Goal: Ask a question

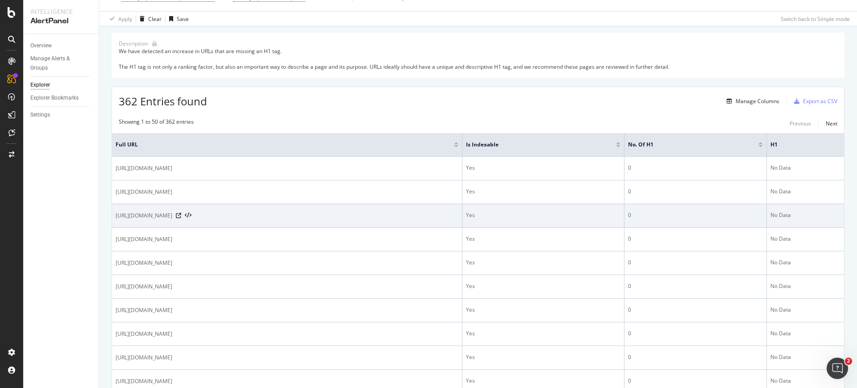
scroll to position [93, 0]
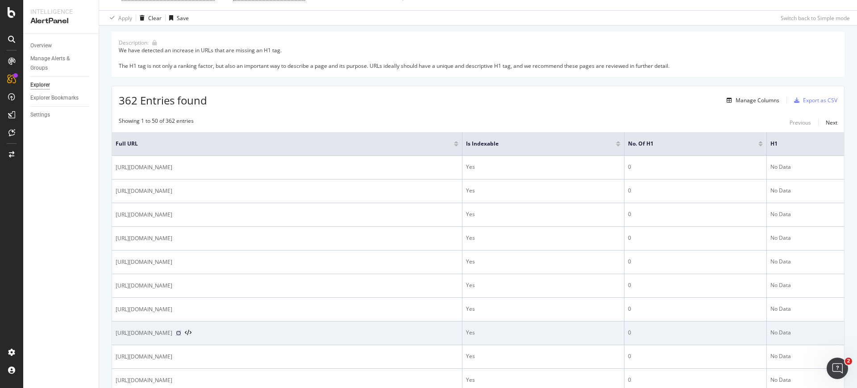
click at [181, 331] on icon at bounding box center [178, 332] width 5 height 5
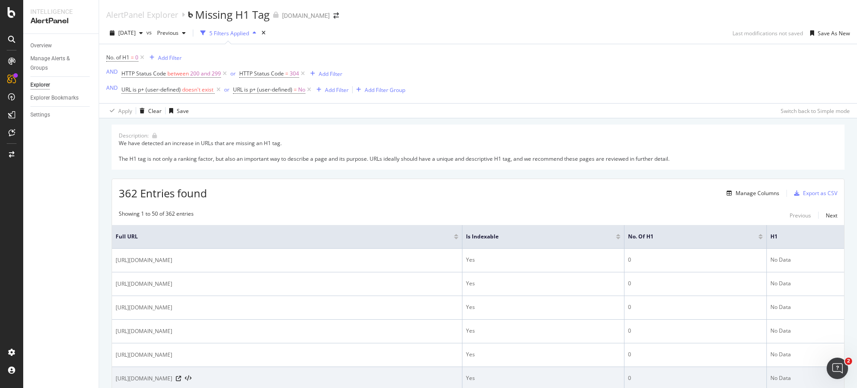
scroll to position [2, 0]
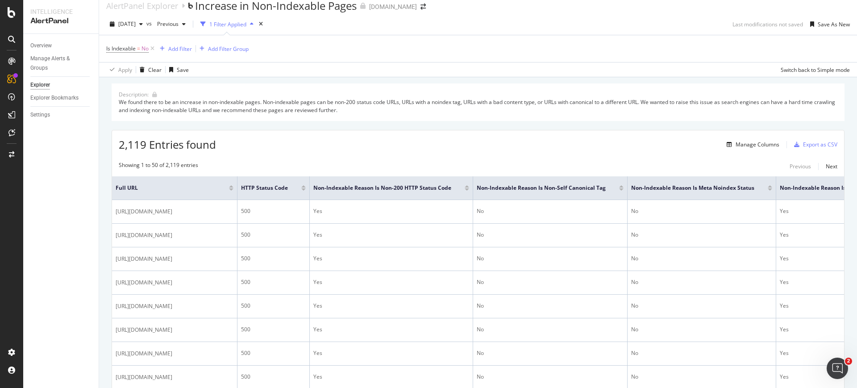
scroll to position [9, 0]
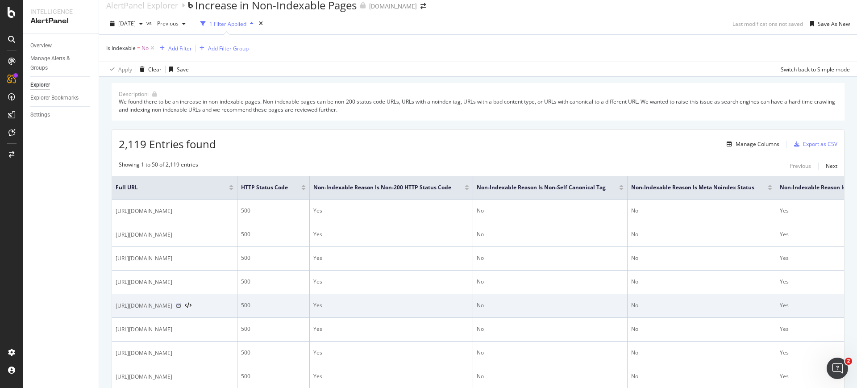
click at [181, 308] on icon at bounding box center [178, 305] width 5 height 5
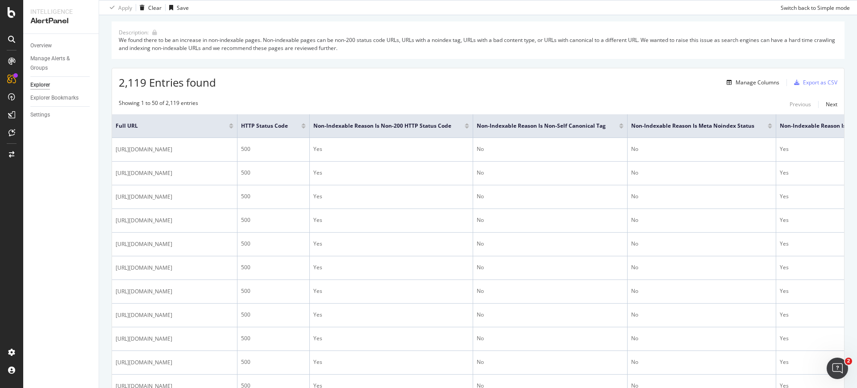
scroll to position [0, 0]
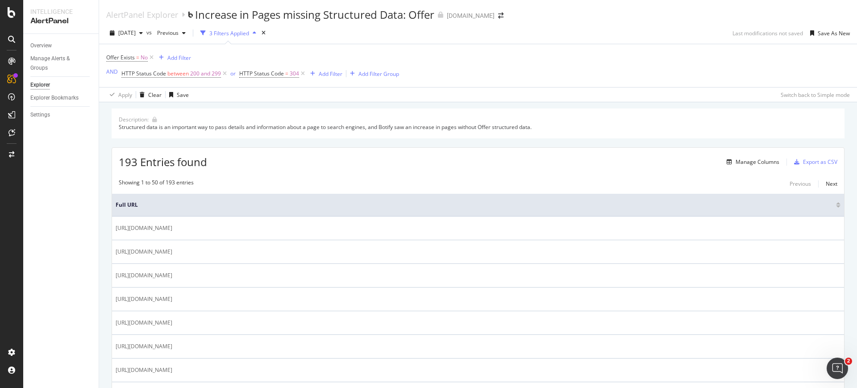
click at [736, 165] on div "Manage Columns" at bounding box center [757, 162] width 44 height 8
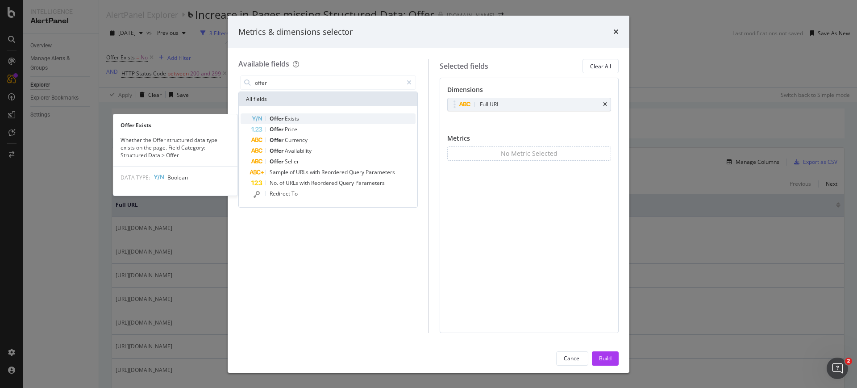
type input "offer"
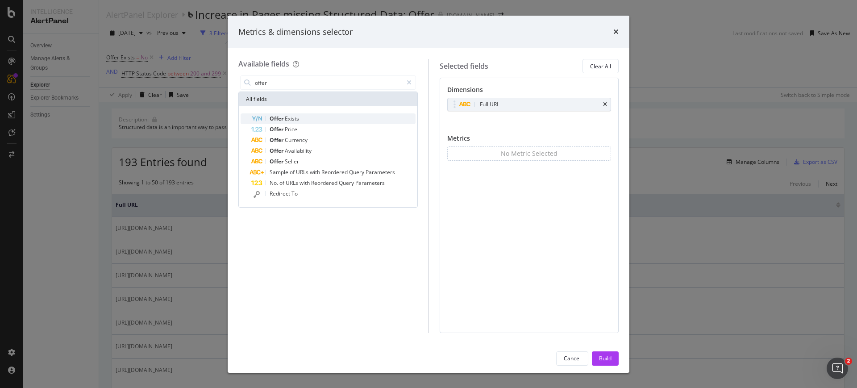
click at [299, 120] on div "Offer Exists" at bounding box center [333, 118] width 164 height 11
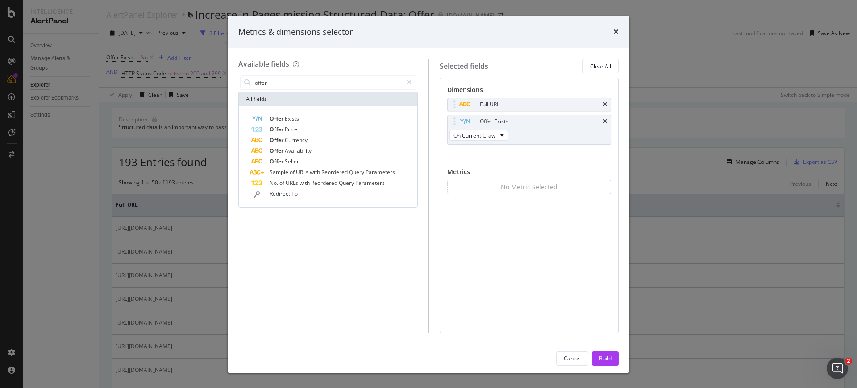
click at [299, 120] on div "Offer Exists" at bounding box center [333, 118] width 164 height 11
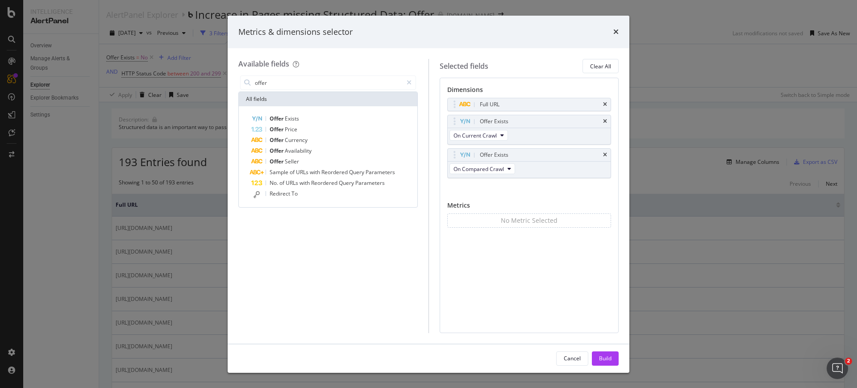
click at [597, 350] on div "Cancel Build" at bounding box center [429, 358] width 402 height 29
click at [600, 355] on div "Build" at bounding box center [605, 358] width 12 height 8
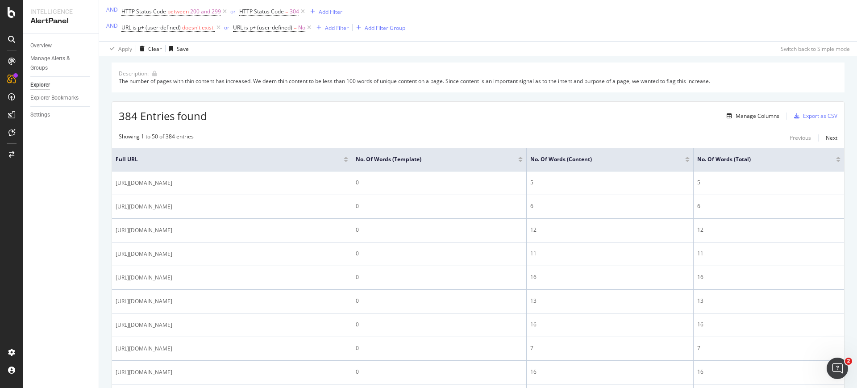
scroll to position [62, 0]
click at [748, 116] on div "Manage Columns" at bounding box center [757, 116] width 44 height 8
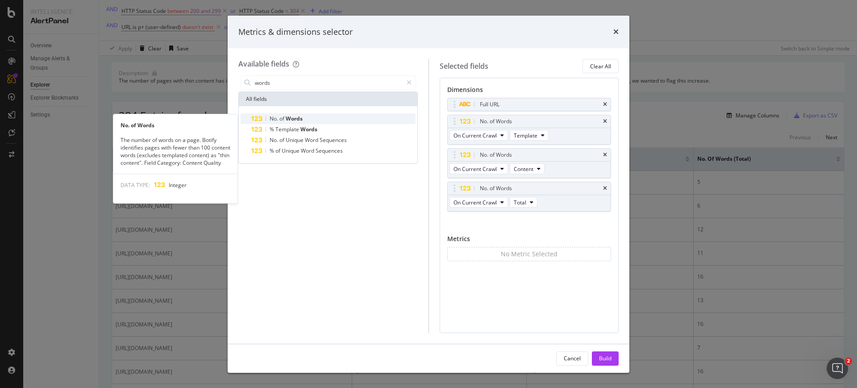
type input "words"
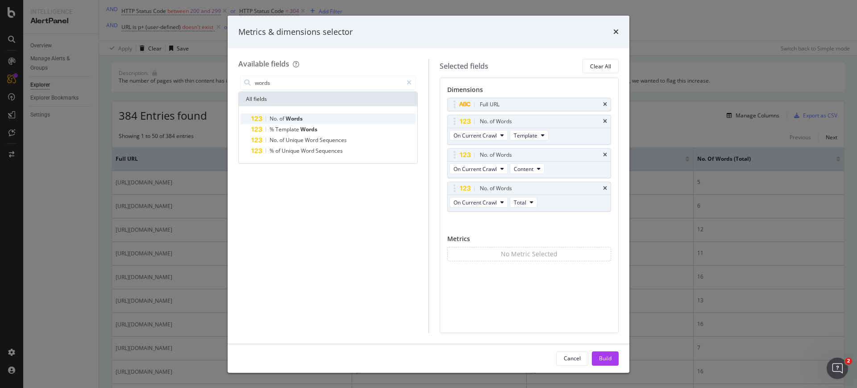
click at [322, 119] on div "No. of Words" at bounding box center [333, 118] width 164 height 11
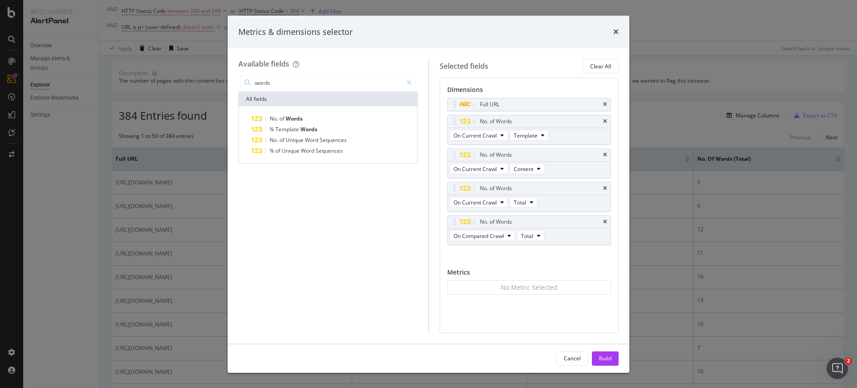
click at [322, 119] on div "No. of Words" at bounding box center [333, 118] width 164 height 11
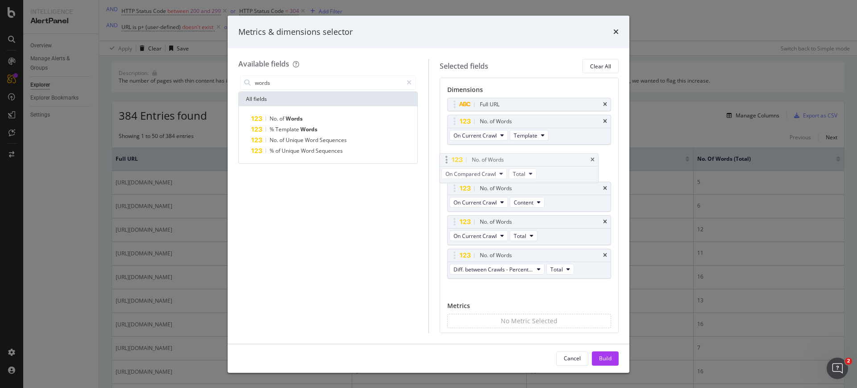
drag, startPoint x: 520, startPoint y: 218, endPoint x: 518, endPoint y: 157, distance: 61.6
click at [518, 157] on body "Intelligence AlertPanel Overview Manage Alerts & Groups Explorer Explorer Bookm…" at bounding box center [428, 194] width 857 height 388
click at [602, 254] on div "No. of Words" at bounding box center [528, 255] width 163 height 12
click at [598, 256] on div "No. of Words" at bounding box center [528, 255] width 163 height 12
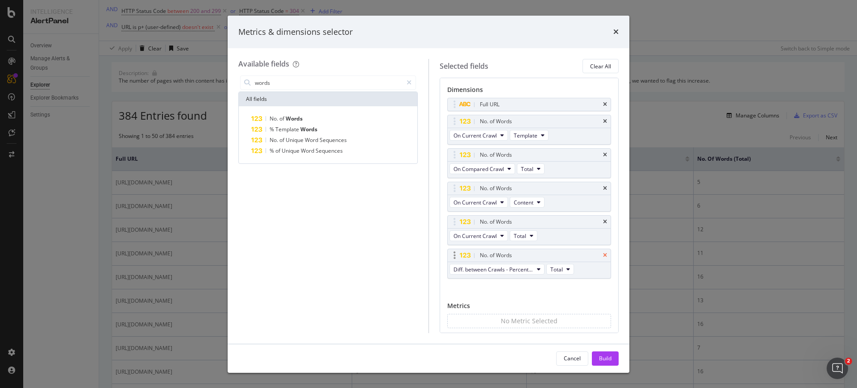
click at [603, 254] on icon "times" at bounding box center [605, 255] width 4 height 5
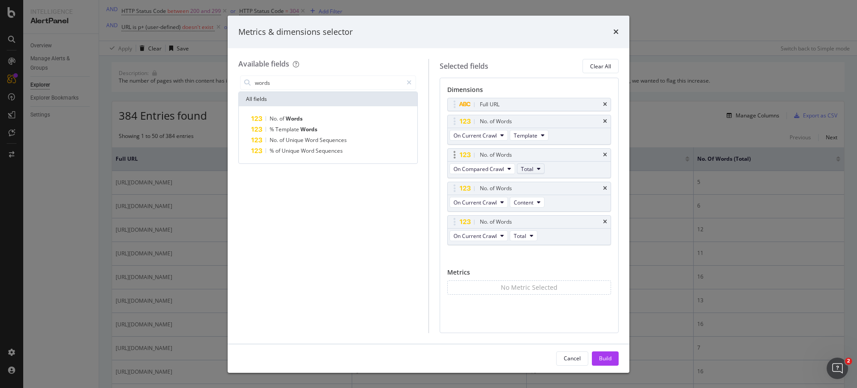
click at [539, 166] on icon "modal" at bounding box center [539, 168] width 4 height 5
click at [540, 200] on span "Template" at bounding box center [536, 201] width 24 height 8
click at [305, 120] on div "No. of Words" at bounding box center [333, 118] width 164 height 11
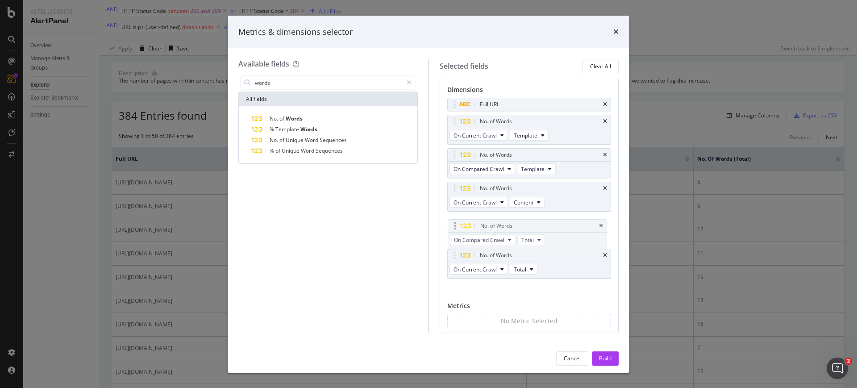
drag, startPoint x: 469, startPoint y: 251, endPoint x: 468, endPoint y: 220, distance: 30.4
click at [468, 220] on body "Intelligence AlertPanel Overview Manage Alerts & Groups Explorer Explorer Bookm…" at bounding box center [428, 194] width 857 height 388
click at [537, 227] on div "No. of Words" at bounding box center [528, 221] width 163 height 12
click at [537, 235] on icon "modal" at bounding box center [539, 235] width 4 height 5
click at [538, 283] on span "Content" at bounding box center [536, 285] width 24 height 8
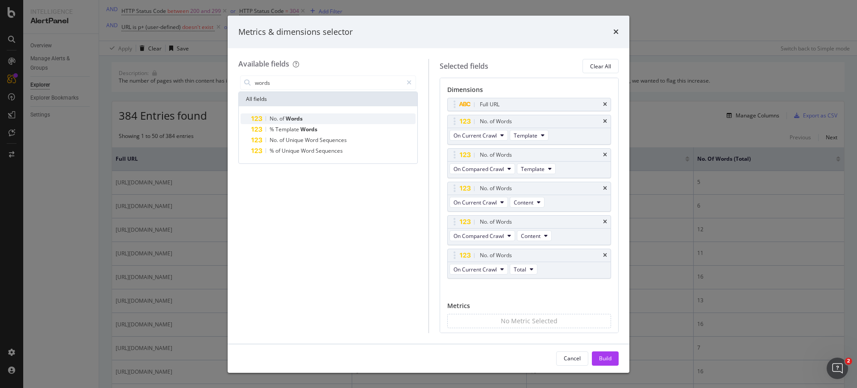
click at [311, 121] on div "No. of Words" at bounding box center [333, 118] width 164 height 11
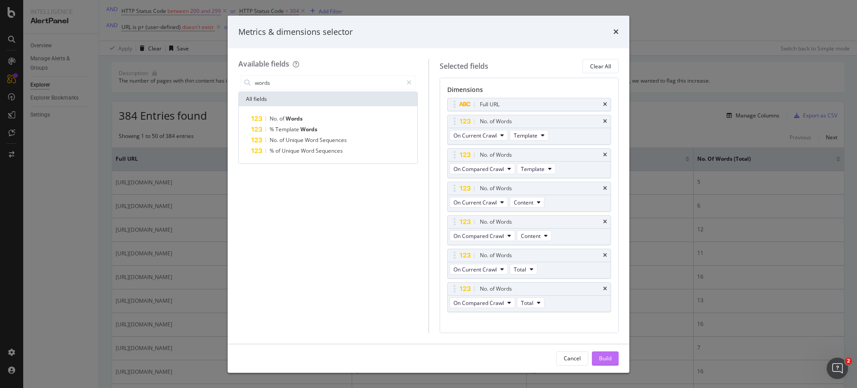
click at [603, 356] on div "Build" at bounding box center [605, 358] width 12 height 8
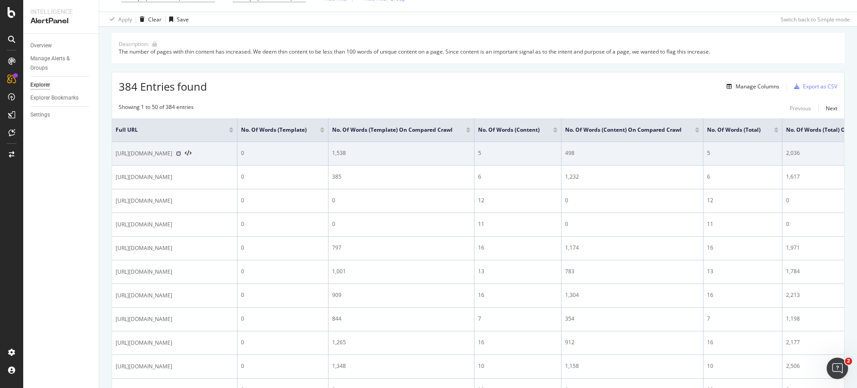
click at [181, 151] on icon at bounding box center [178, 153] width 5 height 5
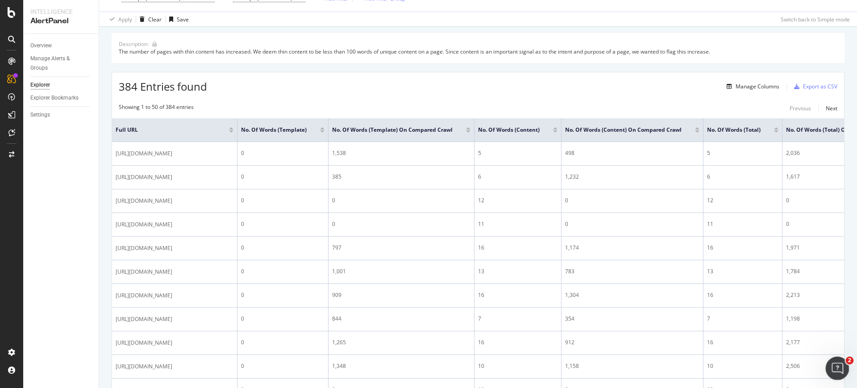
click at [832, 376] on div "Open Intercom Messenger" at bounding box center [835, 366] width 29 height 29
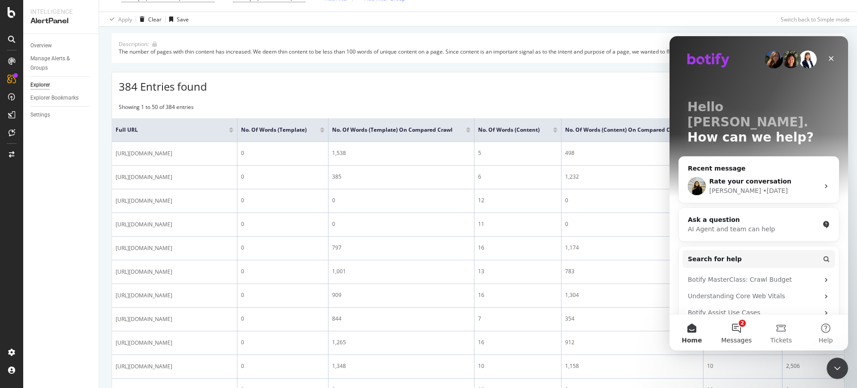
click at [745, 327] on button "2 Messages" at bounding box center [736, 333] width 45 height 36
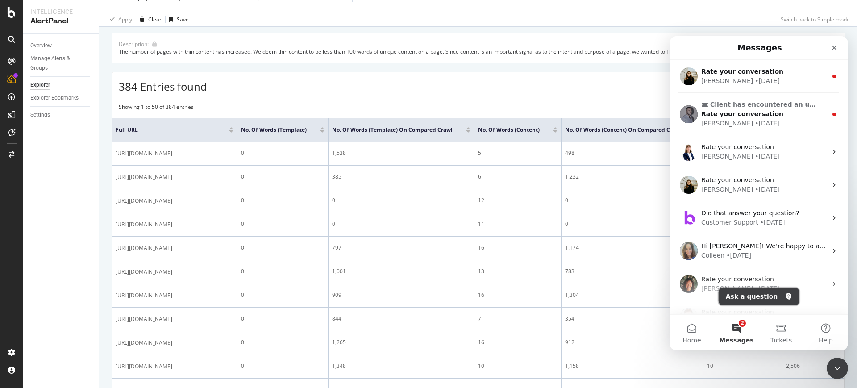
click at [742, 294] on button "Ask a question" at bounding box center [758, 296] width 81 height 18
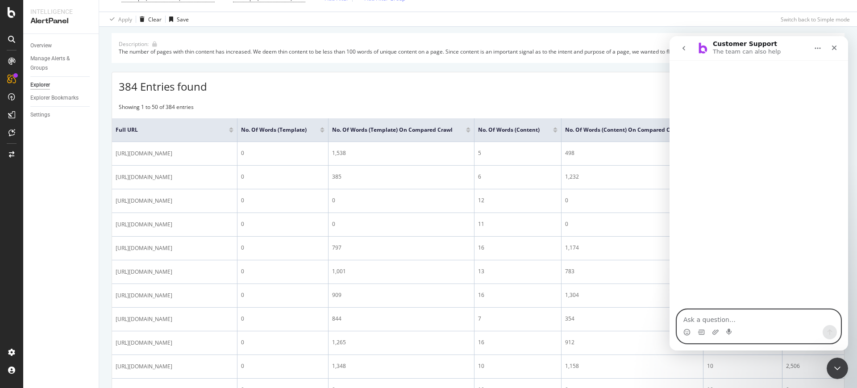
click at [700, 322] on textarea "Ask a question…" at bounding box center [758, 317] width 163 height 15
paste textarea "https://app.botify.com/supply-house/www.supplyhouse.com/intelligence/alertpanel…"
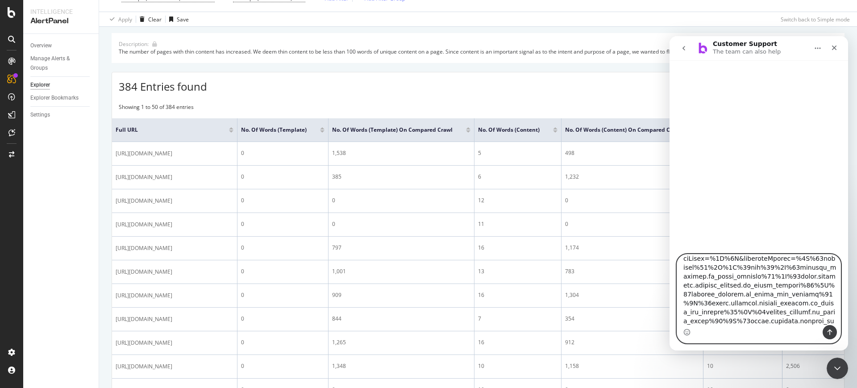
scroll to position [247, 0]
type textarea "hello! why do I keep getting this alert? https://app.botify.com/supply-house/ww…"
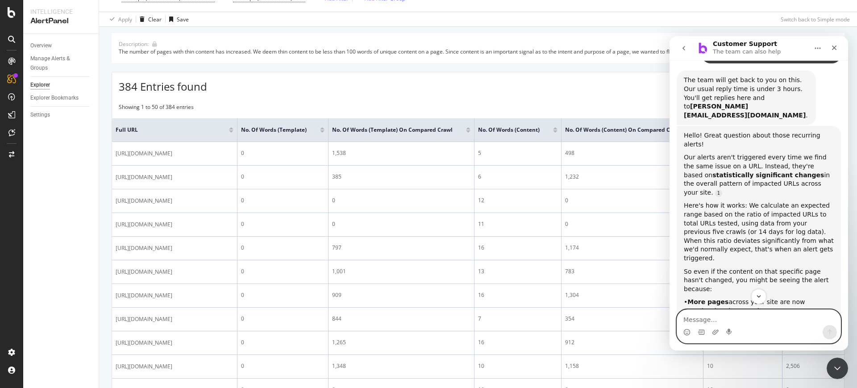
scroll to position [493, 0]
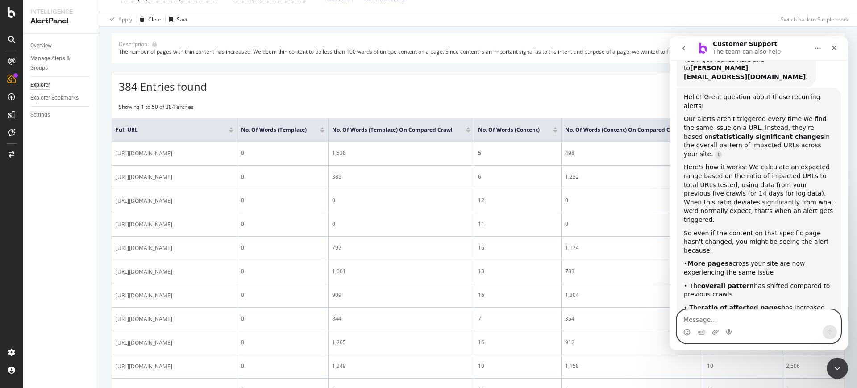
click at [751, 312] on textarea "Message…" at bounding box center [758, 317] width 163 height 15
type textarea "no"
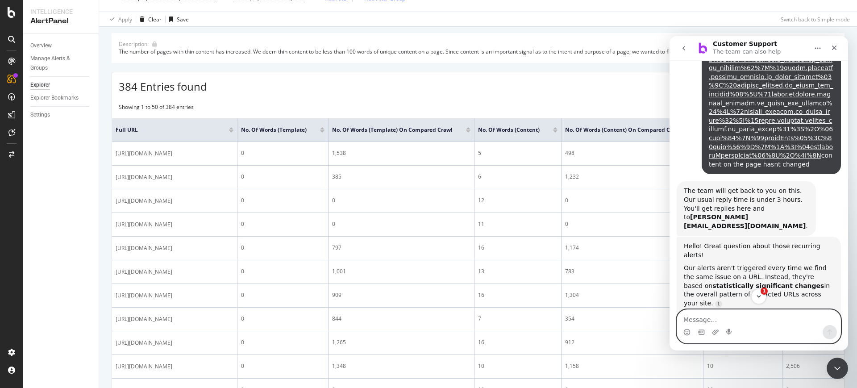
scroll to position [578, 0]
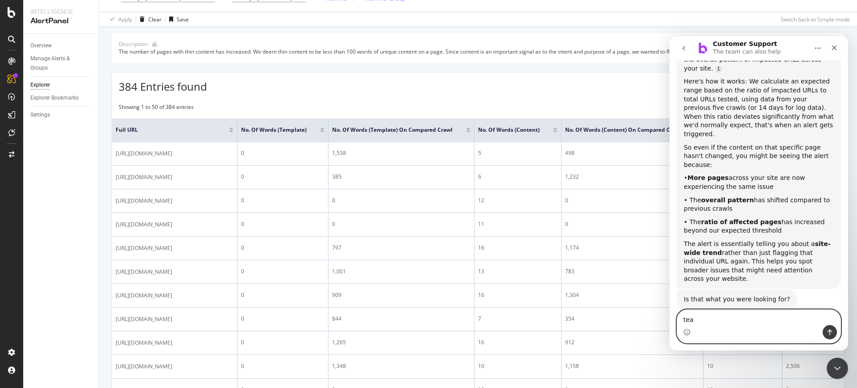
type textarea "team"
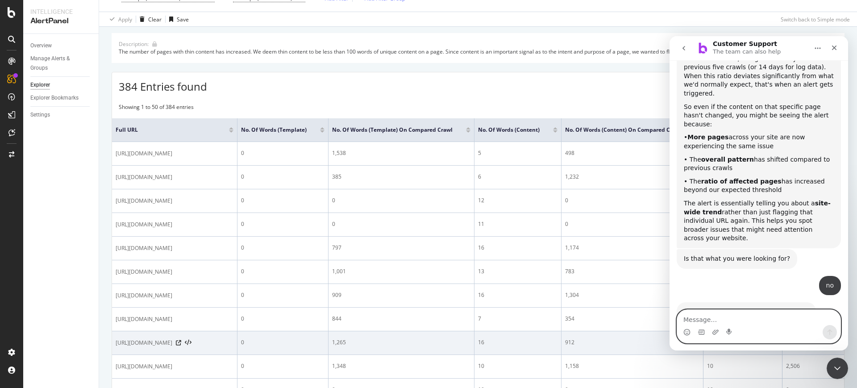
scroll to position [643, 0]
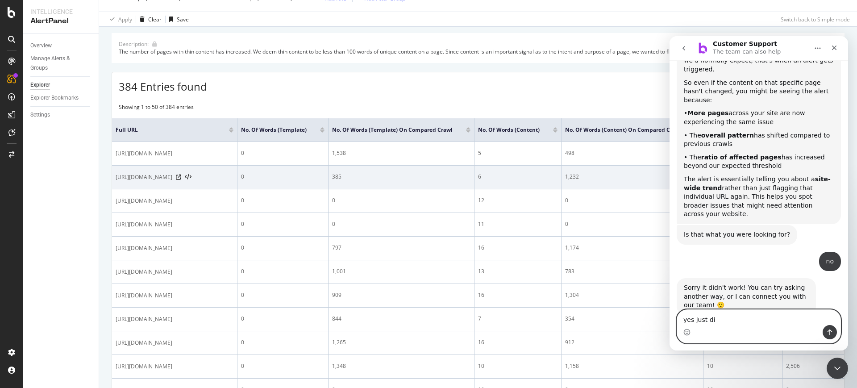
type textarea "yes just did"
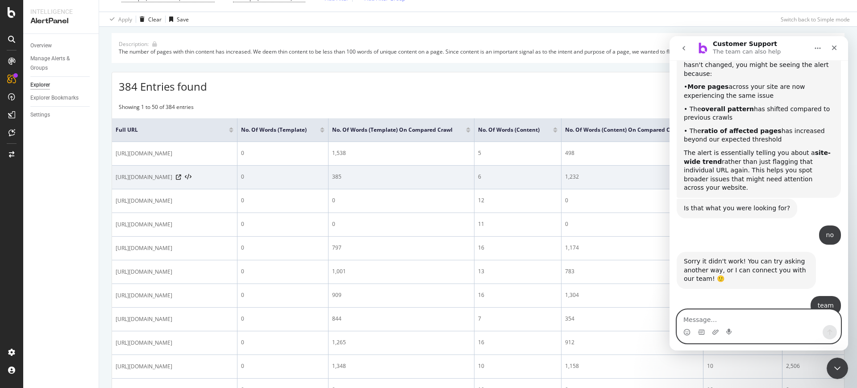
scroll to position [698, 0]
